Goal: Information Seeking & Learning: Check status

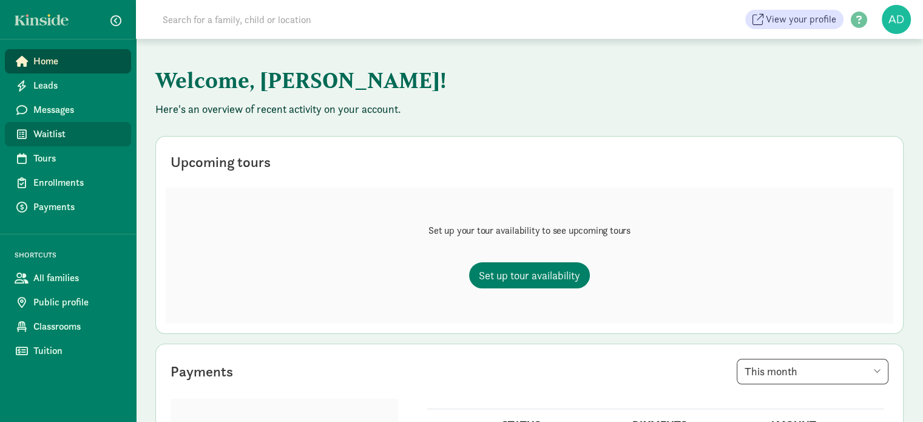
click at [70, 138] on span "Waitlist" at bounding box center [77, 134] width 88 height 15
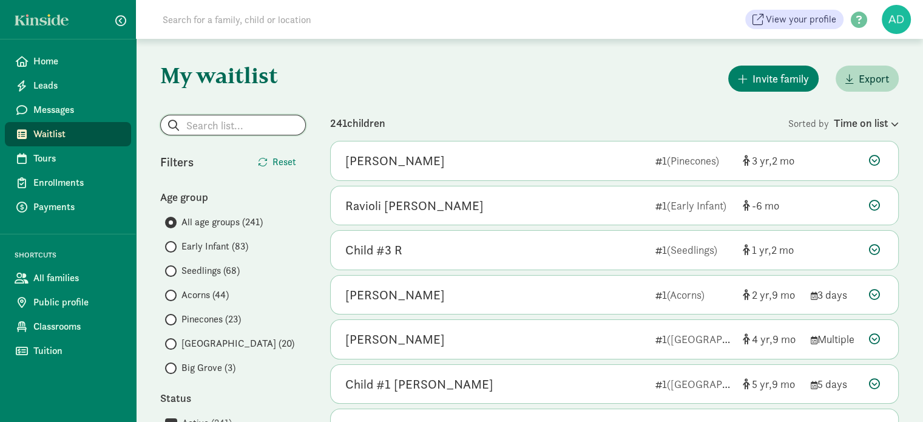
click at [226, 127] on input "search" at bounding box center [233, 124] width 144 height 19
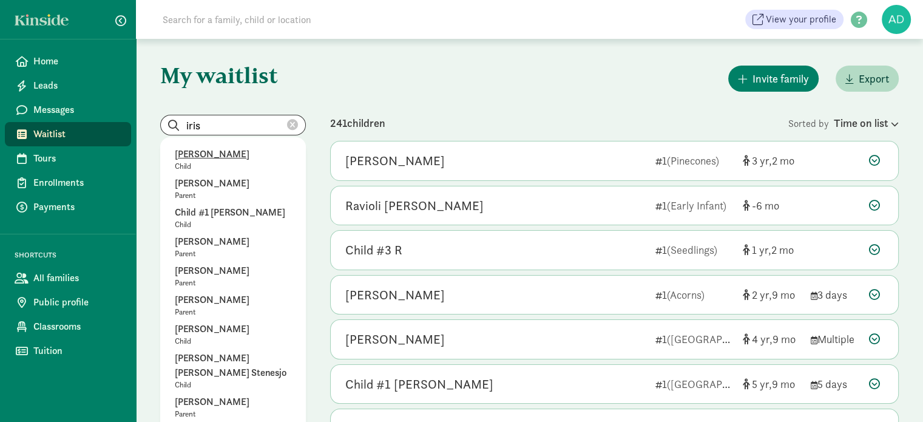
click at [227, 148] on p "[PERSON_NAME]" at bounding box center [233, 154] width 116 height 15
type input "[PERSON_NAME]"
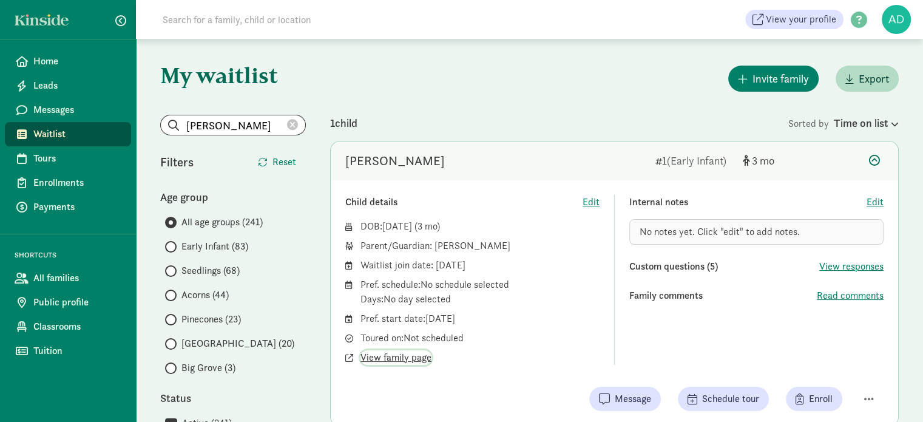
click at [389, 356] on span "View family page" at bounding box center [395, 357] width 71 height 15
click at [498, 83] on div "Invite family Export" at bounding box center [614, 78] width 568 height 31
click at [861, 288] on span "Read comments" at bounding box center [850, 295] width 67 height 15
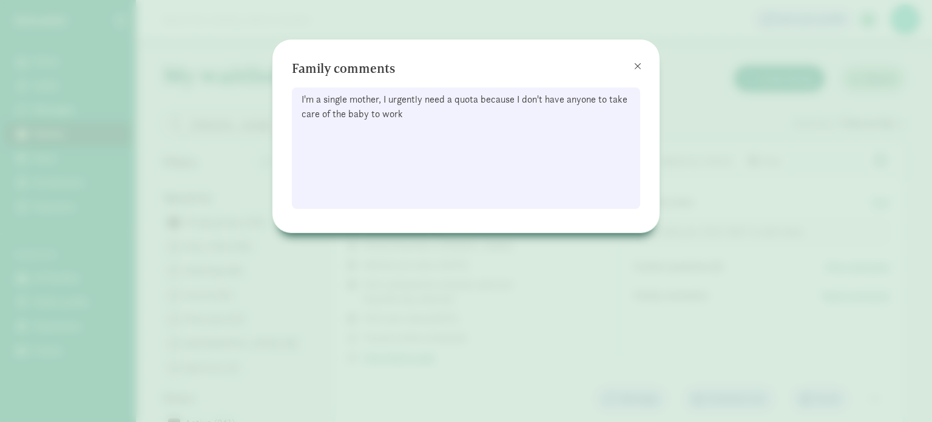
click at [592, 120] on div "I'm a single mother, I urgently need a quota because I don't have anyone to tak…" at bounding box center [466, 147] width 348 height 121
click at [636, 67] on span at bounding box center [637, 66] width 7 height 10
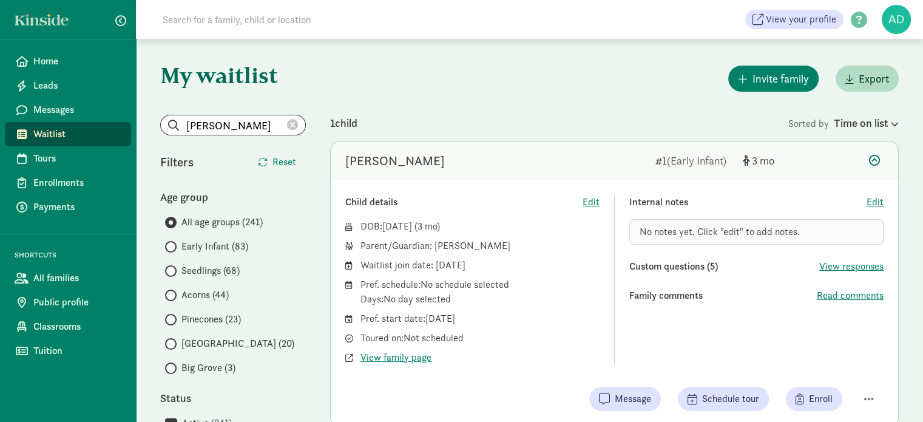
click at [825, 263] on span "View responses" at bounding box center [851, 266] width 64 height 15
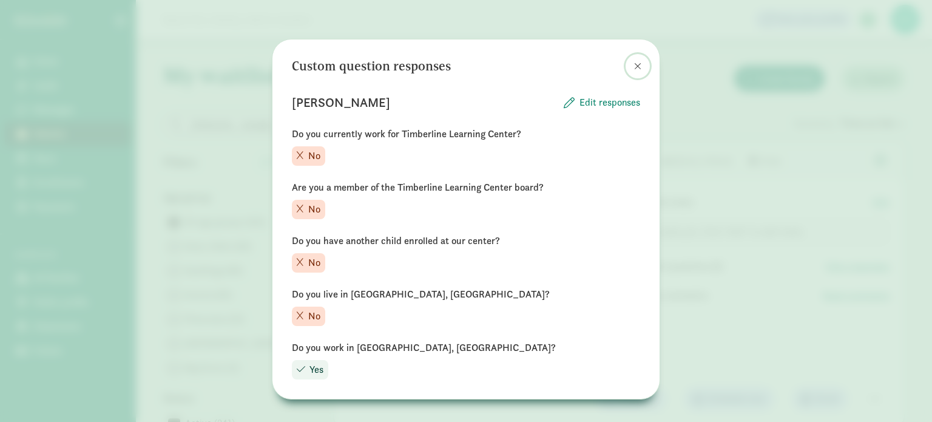
click at [641, 69] on button at bounding box center [637, 66] width 24 height 24
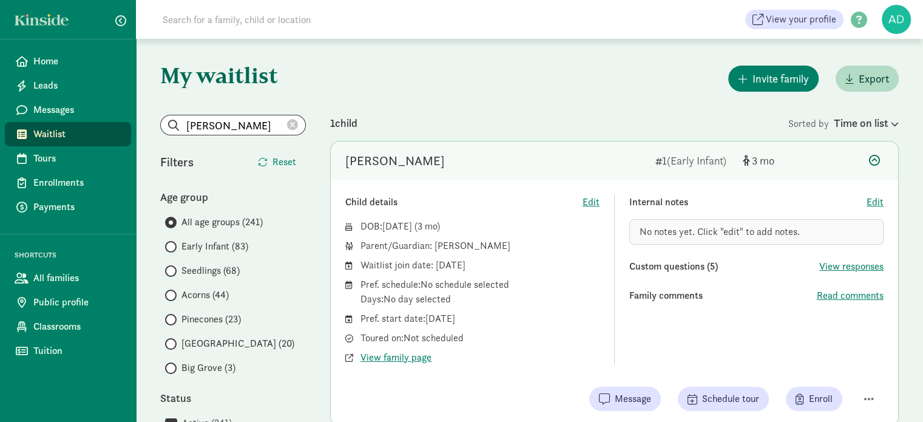
click at [456, 116] on div "1 child" at bounding box center [559, 123] width 458 height 16
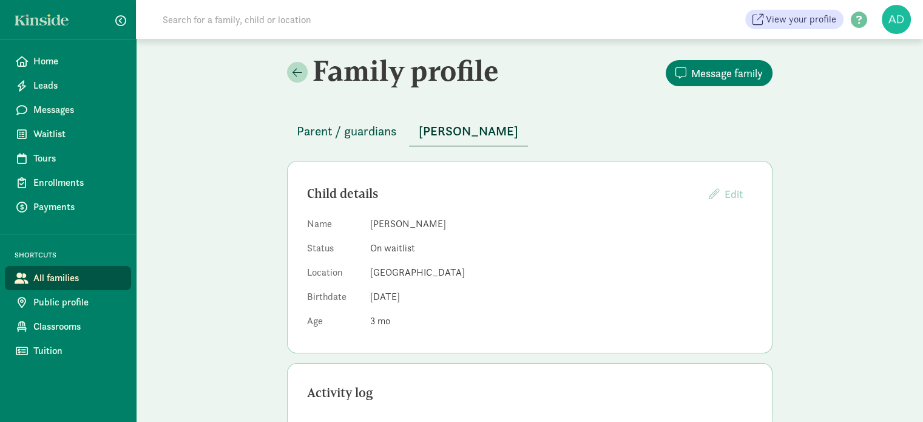
click at [325, 134] on span "Parent / guardians" at bounding box center [347, 130] width 100 height 19
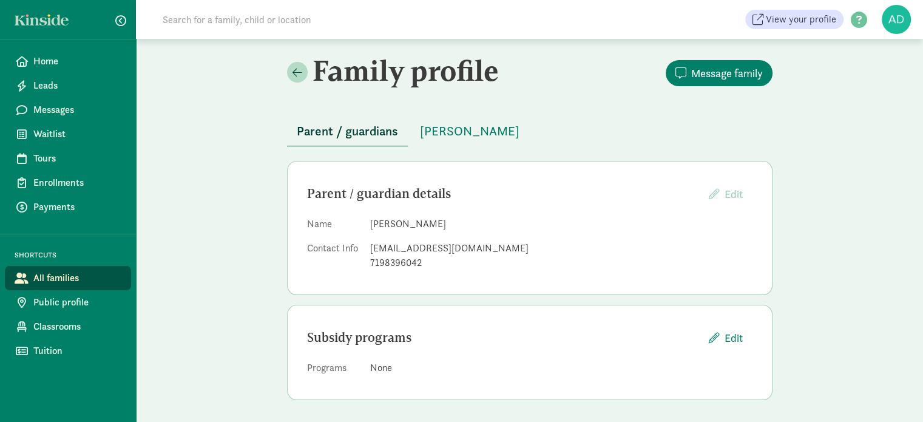
click at [206, 239] on div "Family profile Message family Parent / guardians [PERSON_NAME] Parent / guardia…" at bounding box center [529, 231] width 787 height 385
click at [227, 250] on div "Family profile Message family Parent / guardians [PERSON_NAME] Parent / guardia…" at bounding box center [529, 230] width 787 height 385
